Goal: Task Accomplishment & Management: Manage account settings

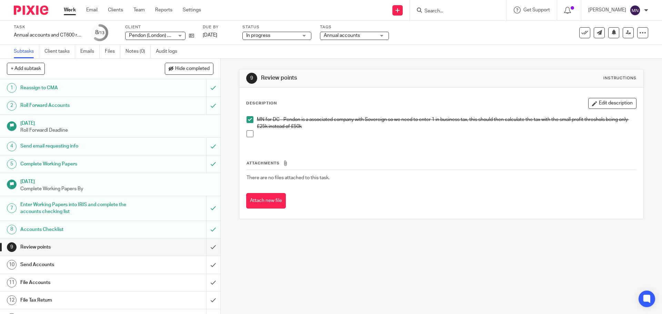
click at [557, 247] on div "9 Review points Instructions Description Edit description MN for DC - Pendon is…" at bounding box center [442, 187] width 442 height 256
click at [363, 41] on div "Tags Annual accounts Urgent Waiting for client Annual accounts VAT Other compli…" at bounding box center [354, 32] width 69 height 17
click at [362, 37] on span "Annual accounts" at bounding box center [350, 35] width 52 height 7
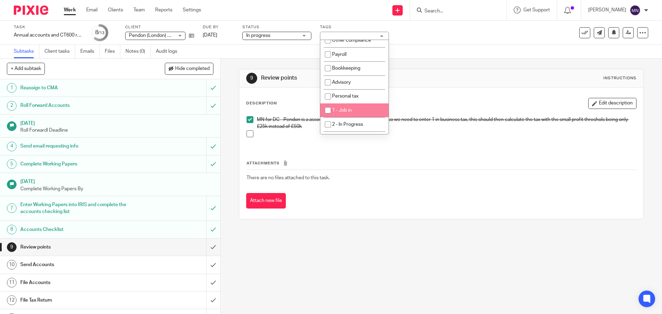
scroll to position [138, 0]
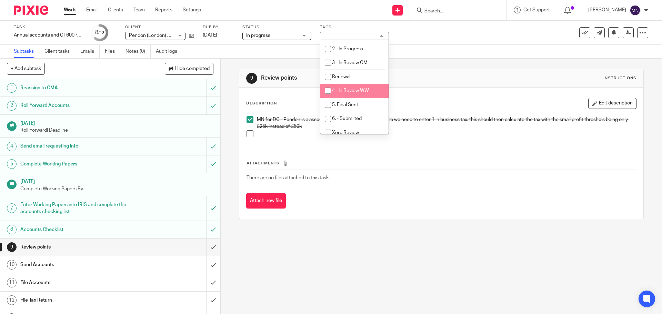
click at [350, 94] on li "4 - In Review WW" at bounding box center [355, 91] width 68 height 14
checkbox input "true"
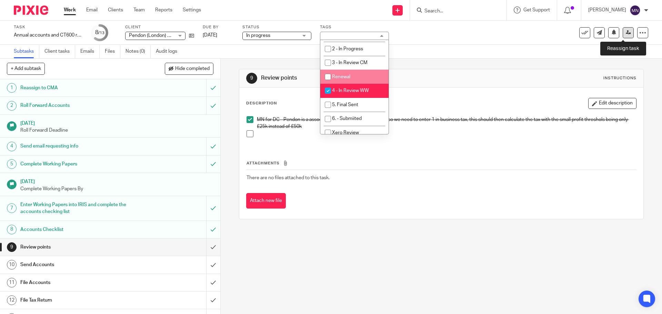
click at [626, 31] on icon at bounding box center [628, 32] width 5 height 5
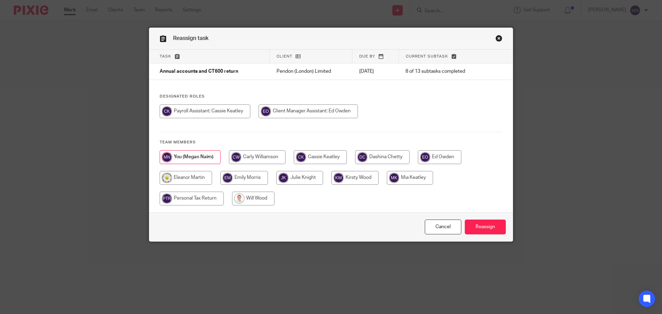
click at [265, 196] on input "radio" at bounding box center [253, 199] width 42 height 14
radio input "true"
click at [480, 229] on input "Reassign" at bounding box center [485, 227] width 41 height 15
